Goal: Information Seeking & Learning: Understand process/instructions

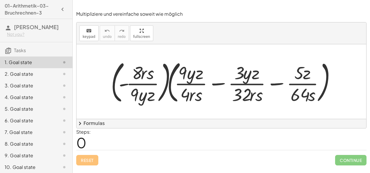
click at [23, 77] on div "2. Goal state" at bounding box center [28, 73] width 47 height 7
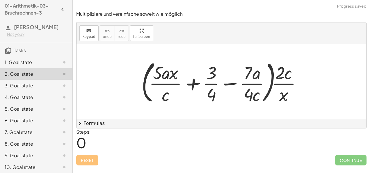
click at [24, 66] on div "1. Goal state" at bounding box center [28, 62] width 47 height 7
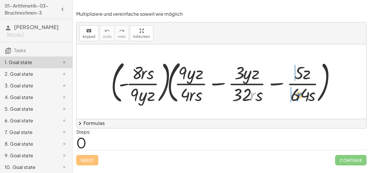
drag, startPoint x: 251, startPoint y: 94, endPoint x: 307, endPoint y: 95, distance: 55.8
click at [307, 95] on div at bounding box center [224, 81] width 232 height 48
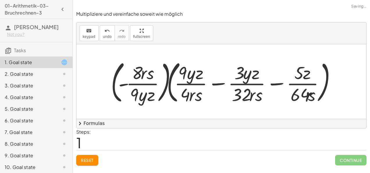
click at [296, 92] on div at bounding box center [223, 81] width 237 height 48
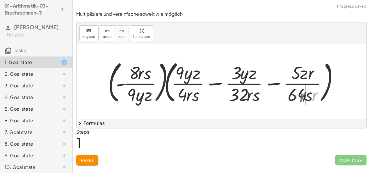
drag, startPoint x: 315, startPoint y: 95, endPoint x: 303, endPoint y: 96, distance: 12.3
click at [303, 96] on div at bounding box center [223, 81] width 237 height 48
